Goal: Information Seeking & Learning: Learn about a topic

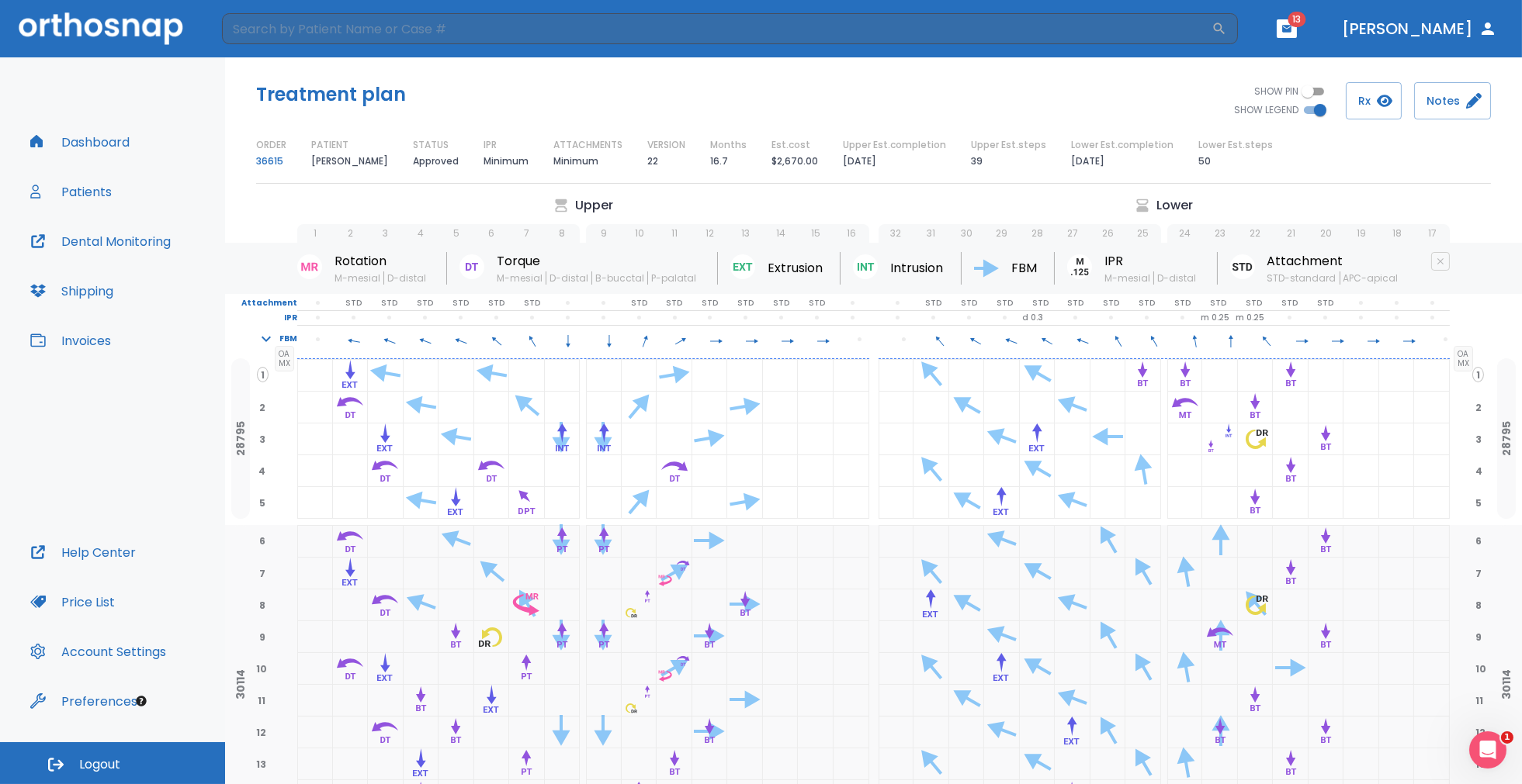
scroll to position [1607, 0]
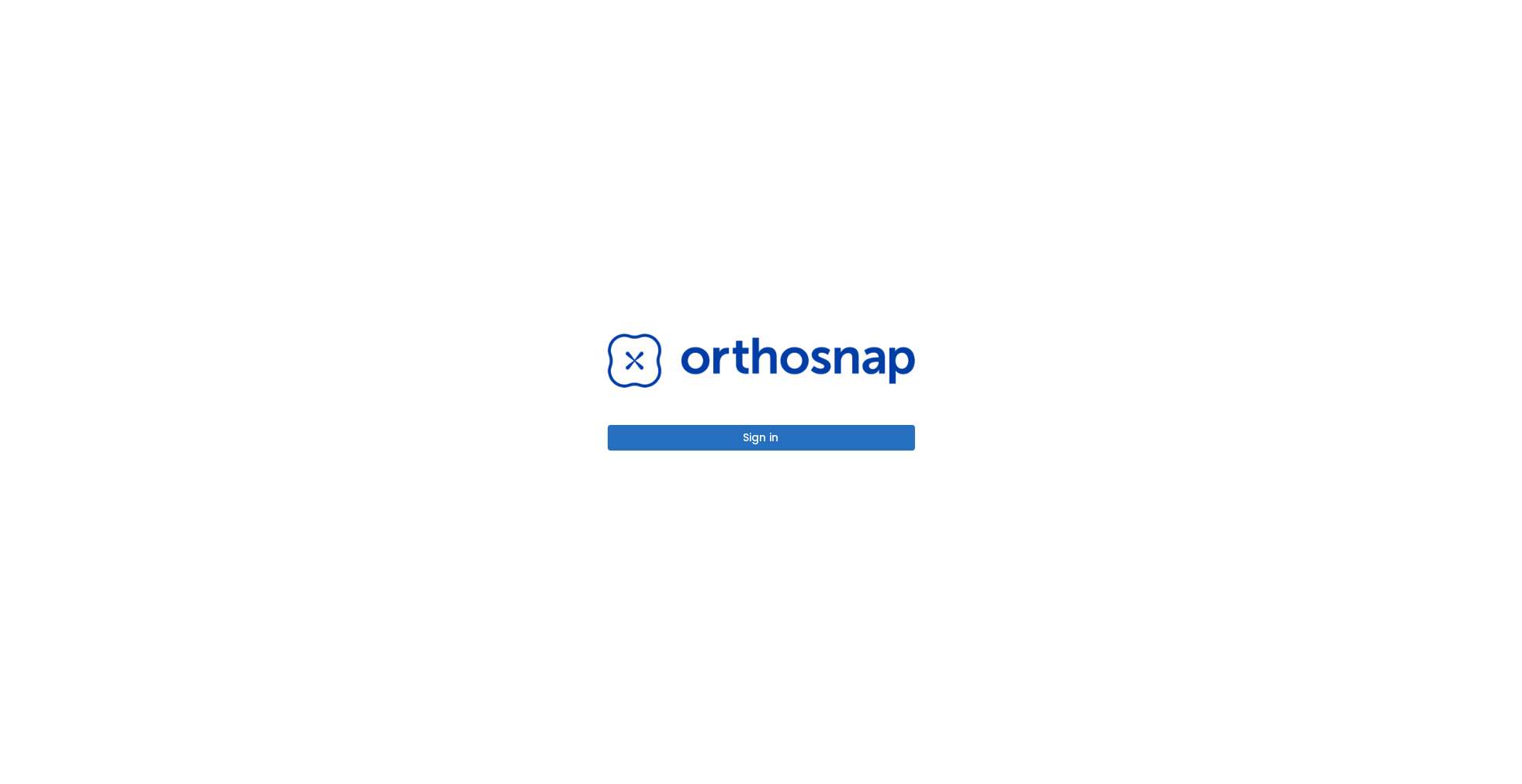
click at [744, 430] on button "Sign in" at bounding box center [761, 438] width 308 height 25
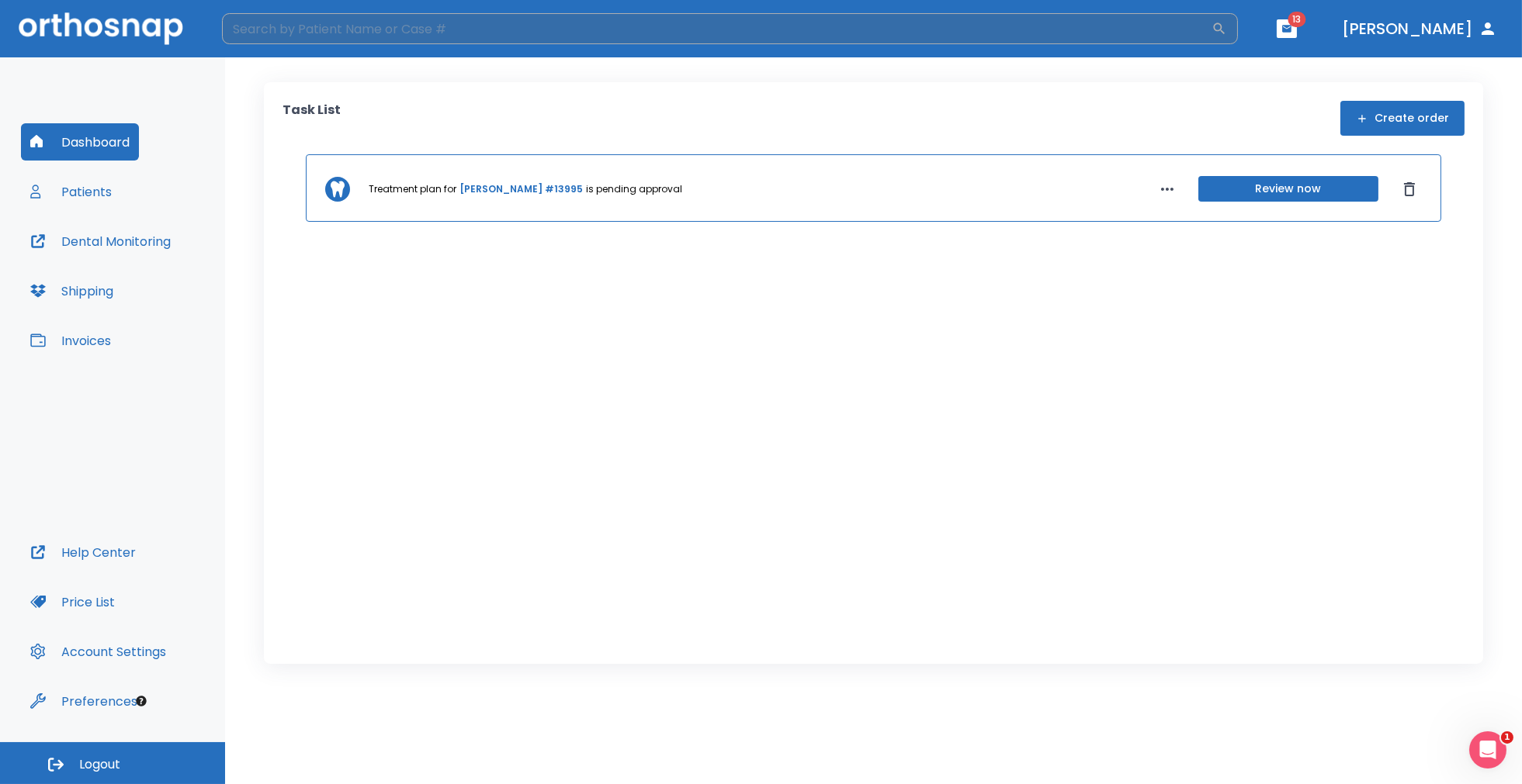
click at [486, 27] on input "search" at bounding box center [716, 29] width 989 height 31
type input "west"
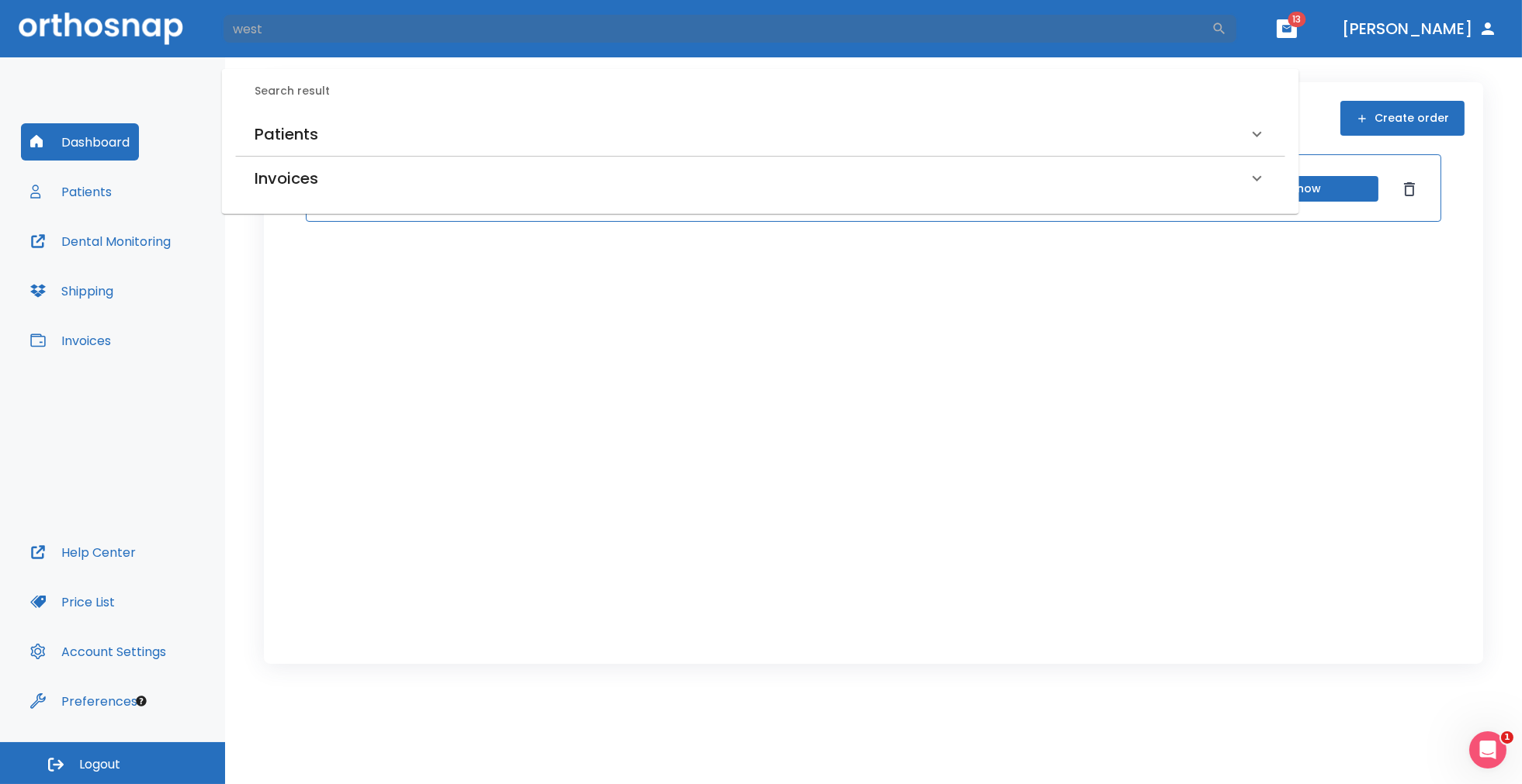
click at [271, 135] on h6 "Patients" at bounding box center [286, 134] width 63 height 25
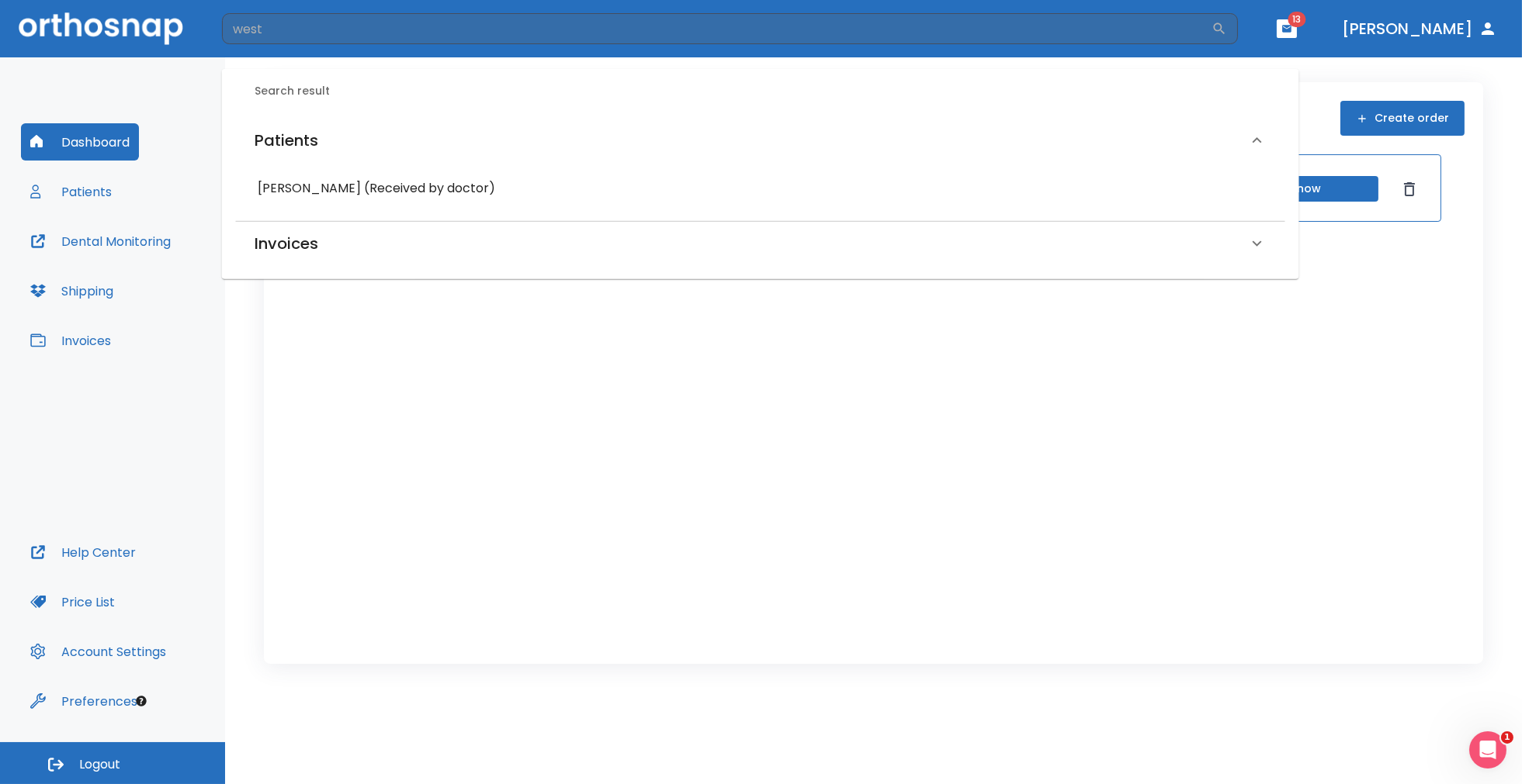
click at [316, 195] on h6 "Thomas Westberg (Received by doctor)" at bounding box center [761, 188] width 1006 height 22
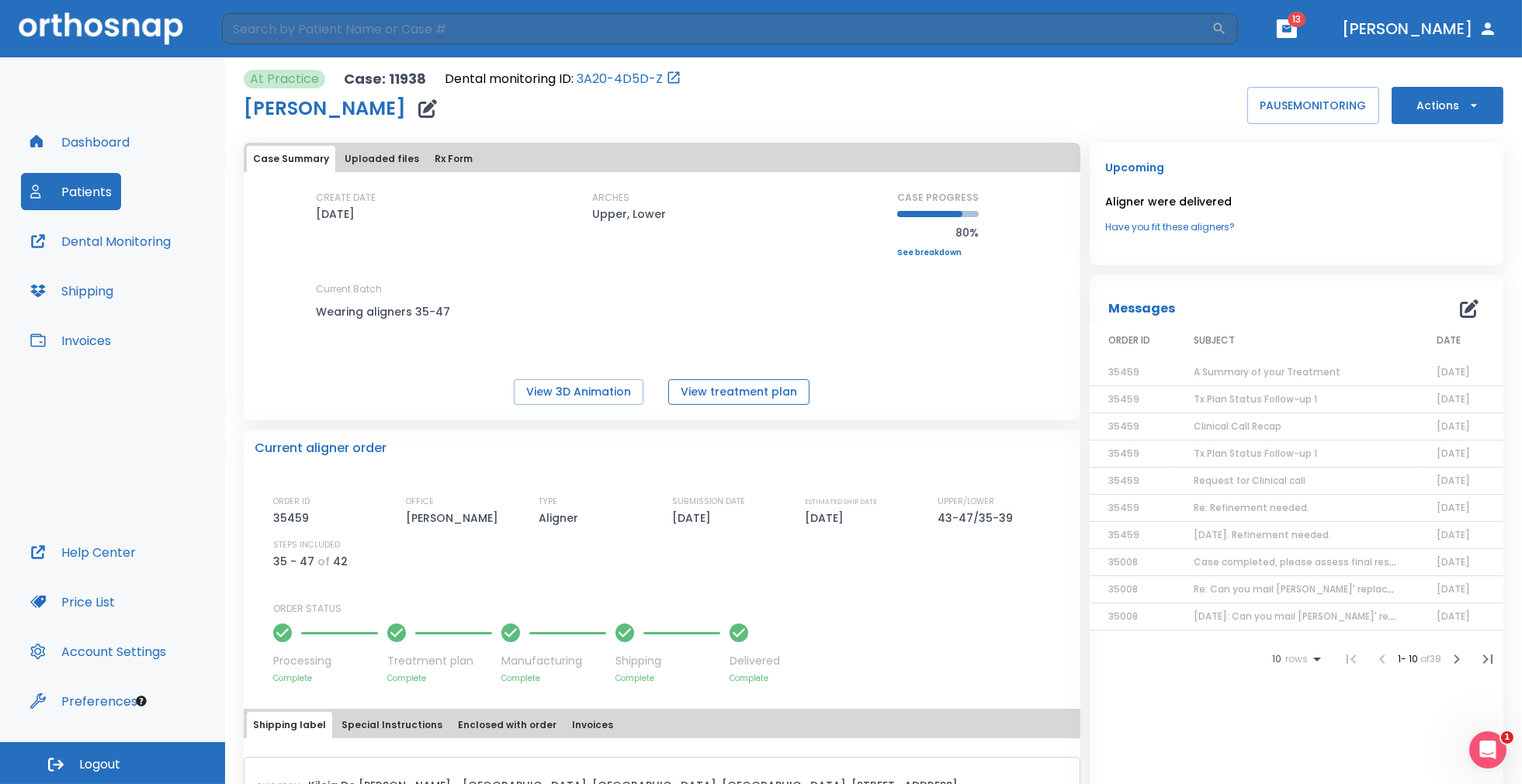
click at [709, 388] on button "View treatment plan" at bounding box center [738, 392] width 142 height 25
click at [554, 396] on button "View 3D Animation" at bounding box center [578, 392] width 129 height 25
click at [732, 391] on button "View treatment plan" at bounding box center [738, 392] width 142 height 25
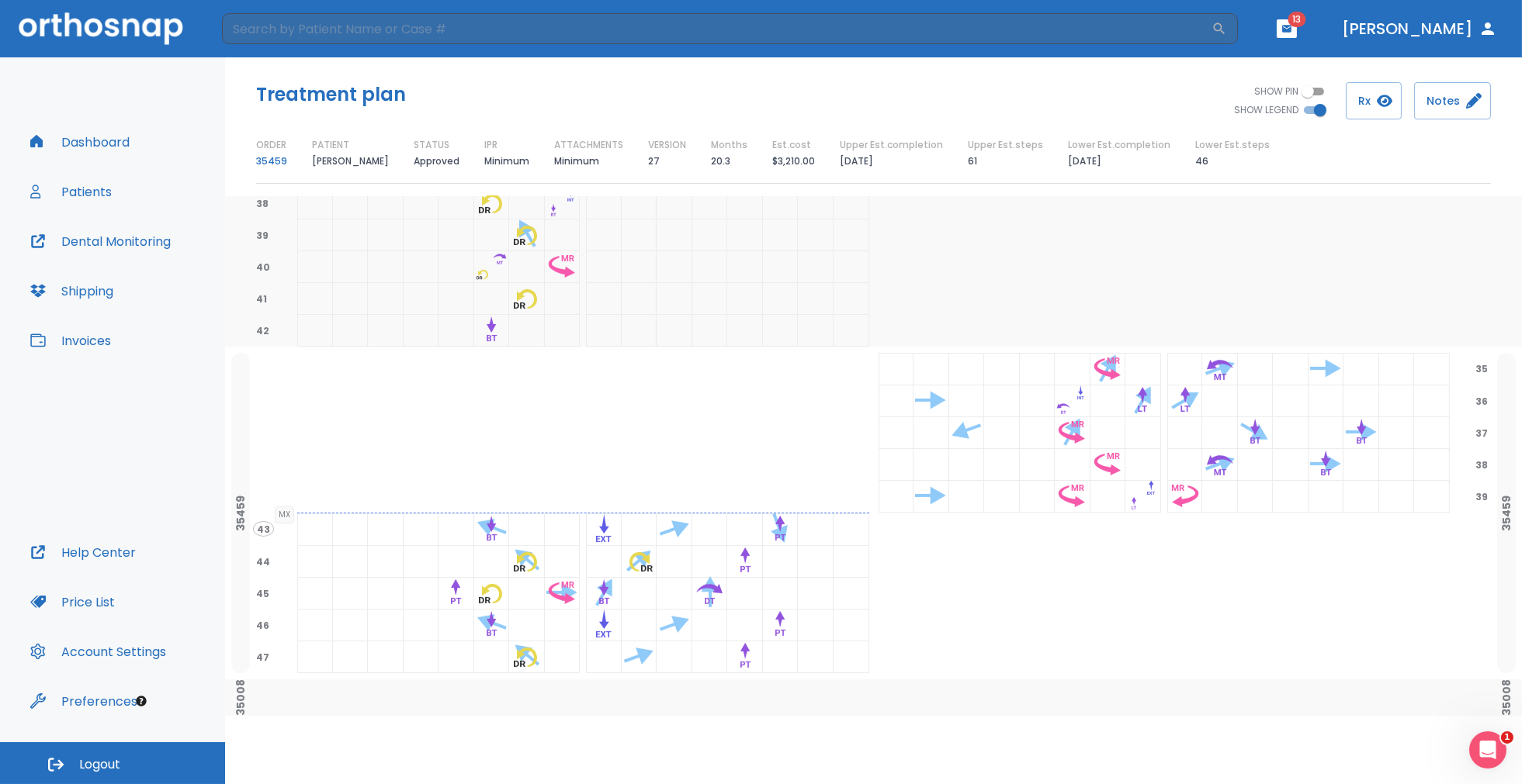
scroll to position [1400, 0]
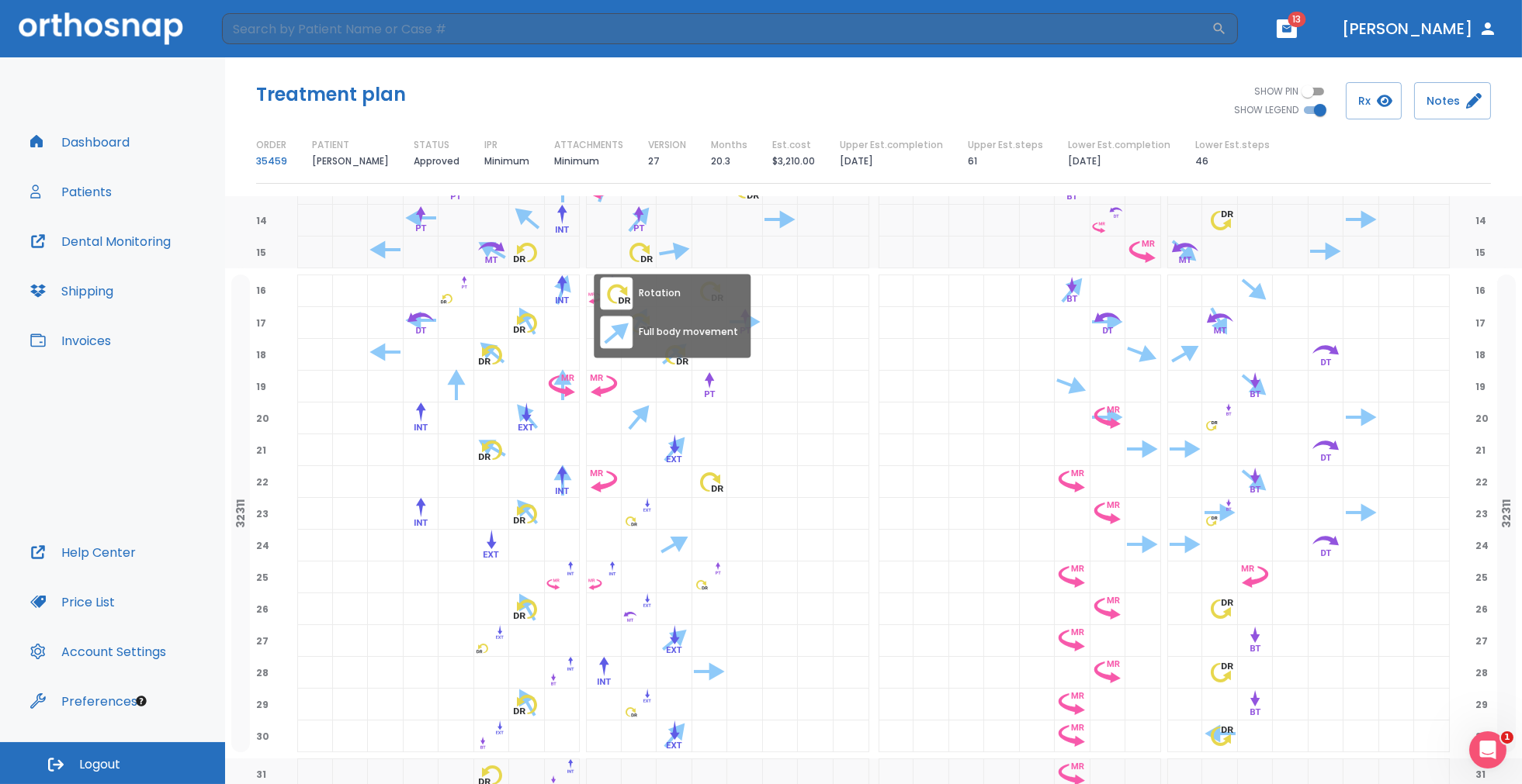
scroll to position [1400, 0]
